Goal: Find contact information: Find contact information

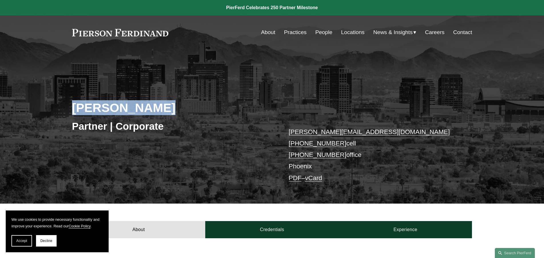
drag, startPoint x: 158, startPoint y: 109, endPoint x: 75, endPoint y: 109, distance: 83.8
click at [75, 109] on h2 "[PERSON_NAME]" at bounding box center [172, 107] width 200 height 15
copy h2 "John W. Fudge"
click at [315, 176] on link "vCard" at bounding box center [313, 177] width 17 height 7
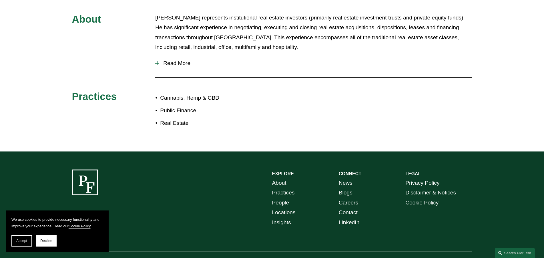
scroll to position [268, 0]
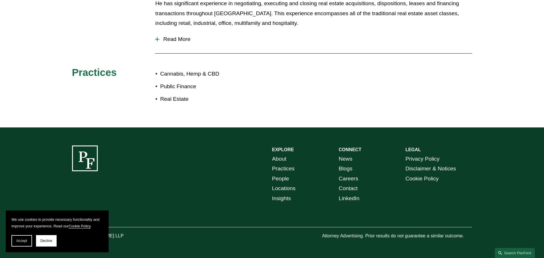
click at [283, 189] on link "Locations" at bounding box center [283, 188] width 23 height 10
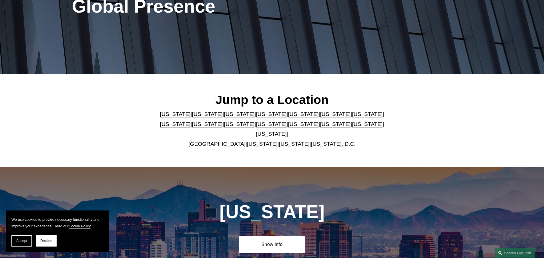
scroll to position [146, 0]
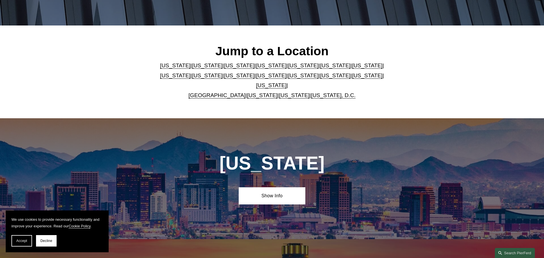
click at [224, 78] on link "[US_STATE]" at bounding box center [239, 75] width 31 height 6
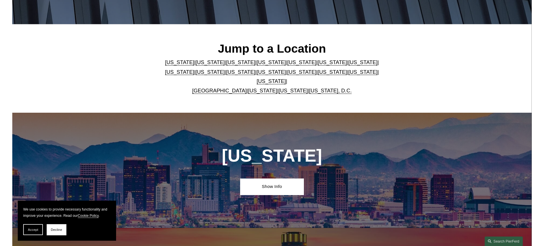
scroll to position [1344, 0]
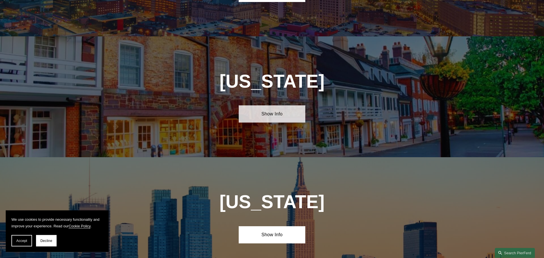
click at [273, 105] on link "Show Info" at bounding box center [272, 113] width 67 height 17
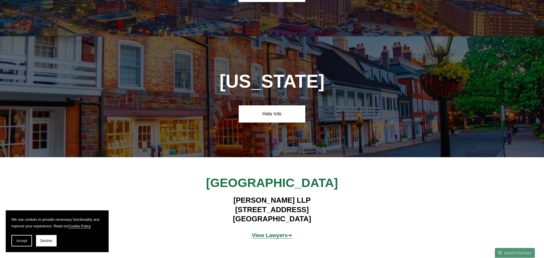
drag, startPoint x: 246, startPoint y: 144, endPoint x: 308, endPoint y: 183, distance: 72.9
click at [308, 183] on div "Princeton Pierson Ferdinand LLP 100 Overlook Center, 2nd Floor Princeton, NJ 08…" at bounding box center [272, 209] width 544 height 69
copy div "Princeton Pierson Ferdinand LLP 100 Overlook Center, 2nd Floor Princeton, NJ 08…"
click at [279, 232] on strong "View Lawyers" at bounding box center [270, 235] width 36 height 6
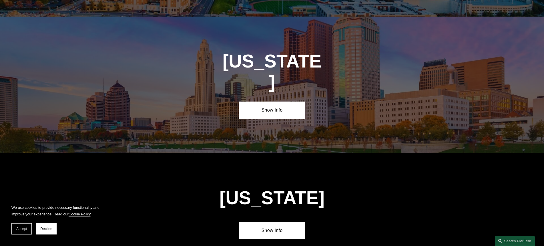
scroll to position [1976, 0]
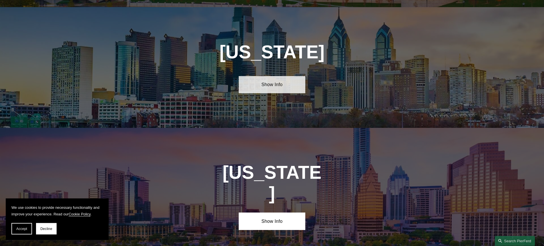
click at [265, 76] on link "Show Info" at bounding box center [272, 84] width 67 height 17
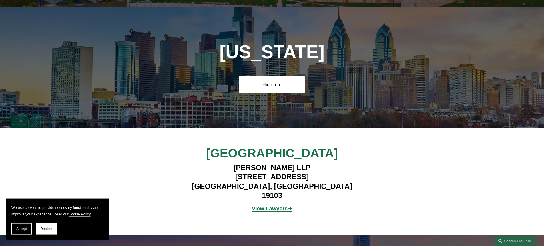
click at [277, 205] on strong "View Lawyers" at bounding box center [270, 208] width 36 height 6
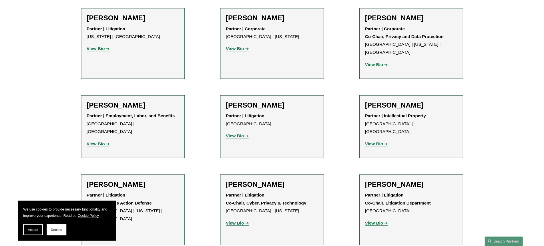
scroll to position [906, 0]
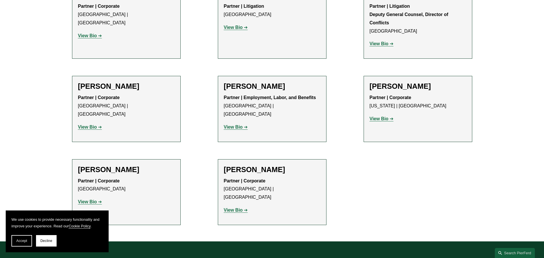
click at [43, 238] on button "Decline" at bounding box center [46, 240] width 21 height 11
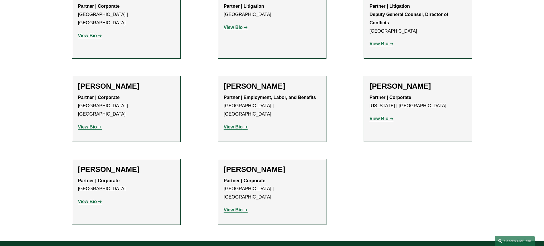
scroll to position [0, 0]
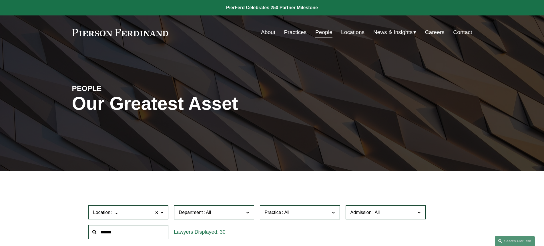
drag, startPoint x: 17, startPoint y: 216, endPoint x: 17, endPoint y: 198, distance: 17.4
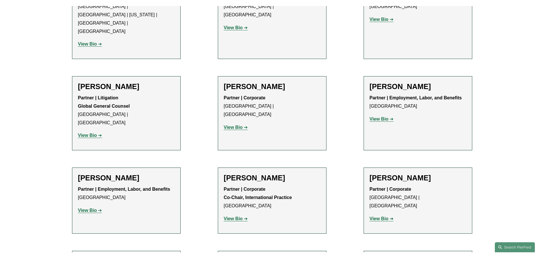
scroll to position [92, 0]
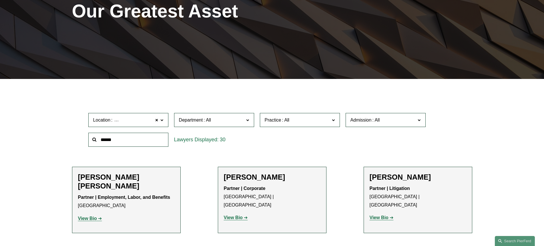
click at [135, 122] on span "[GEOGRAPHIC_DATA]" at bounding box center [138, 119] width 48 height 7
click at [0, 0] on link "All" at bounding box center [0, 0] width 0 height 0
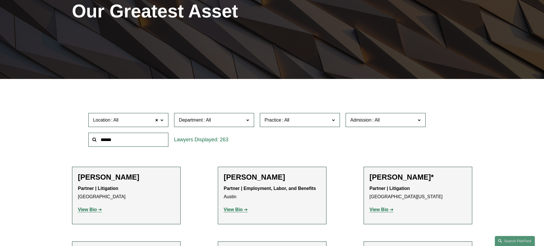
click at [128, 143] on input "text" at bounding box center [128, 140] width 80 height 14
type input "*****"
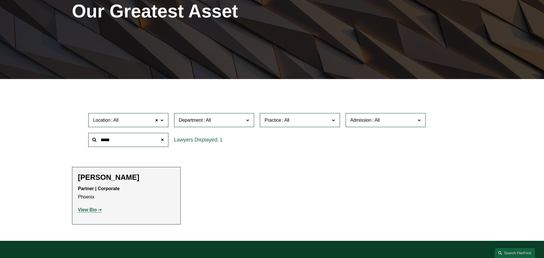
click at [92, 212] on strong "View Bio" at bounding box center [87, 209] width 19 height 5
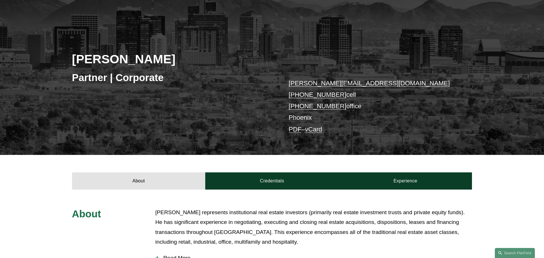
scroll to position [146, 0]
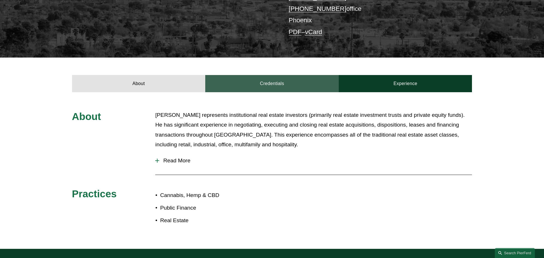
click at [281, 83] on link "Credentials" at bounding box center [272, 83] width 134 height 17
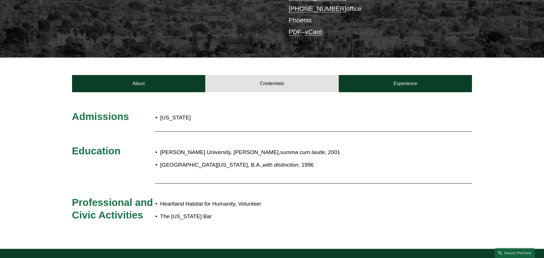
scroll to position [0, 0]
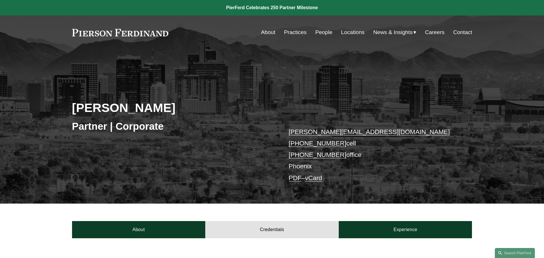
click at [317, 167] on p "[PERSON_NAME][EMAIL_ADDRESS][DOMAIN_NAME] [PHONE_NUMBER] cell [PHONE_NUMBER] of…" at bounding box center [372, 155] width 167 height 58
